Goal: Find specific page/section

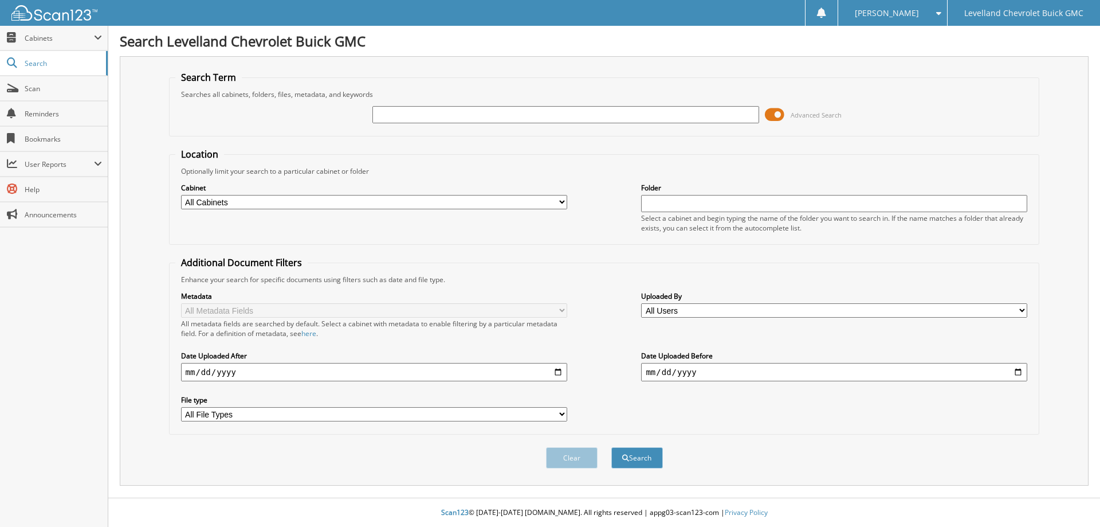
click at [413, 112] on input "text" at bounding box center [565, 114] width 386 height 17
type input "20488"
click at [611, 447] on button "Search" at bounding box center [637, 457] width 52 height 21
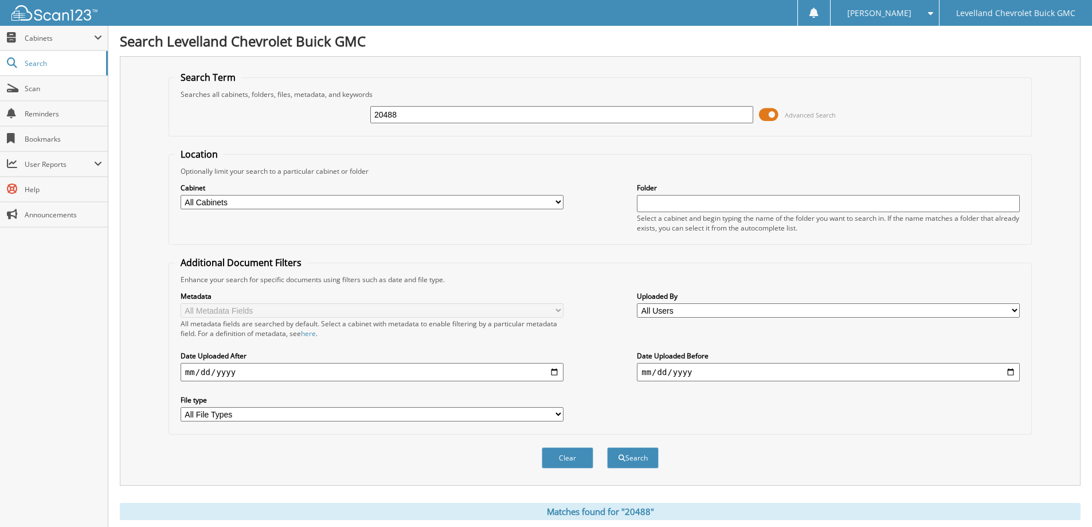
click at [454, 114] on input "20488" at bounding box center [561, 114] width 383 height 17
click at [29, 89] on span "Scan" at bounding box center [63, 89] width 77 height 10
